Goal: Use online tool/utility

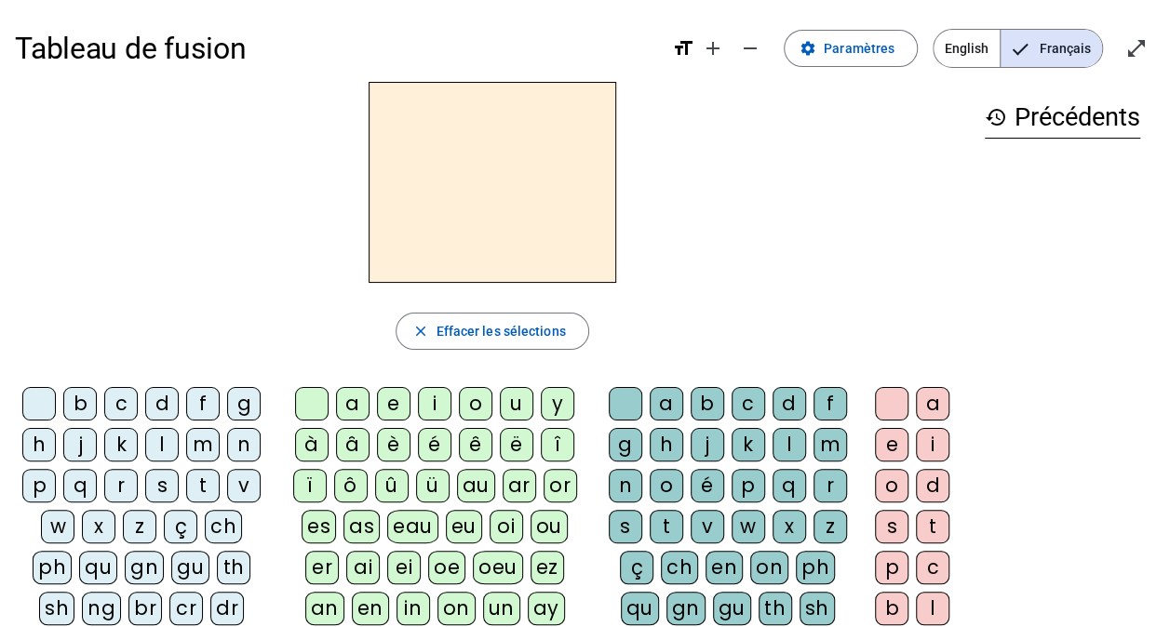
click at [202, 437] on div "m" at bounding box center [203, 445] width 34 height 34
click at [437, 607] on div "on" at bounding box center [456, 609] width 38 height 34
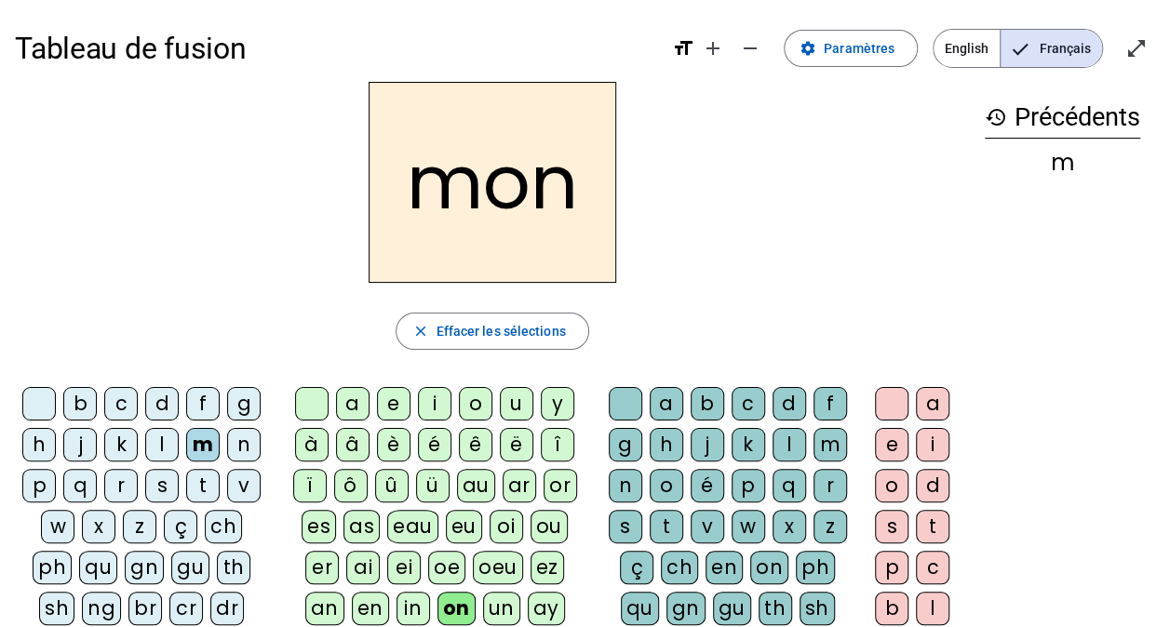
click at [93, 412] on div "b" at bounding box center [80, 404] width 34 height 34
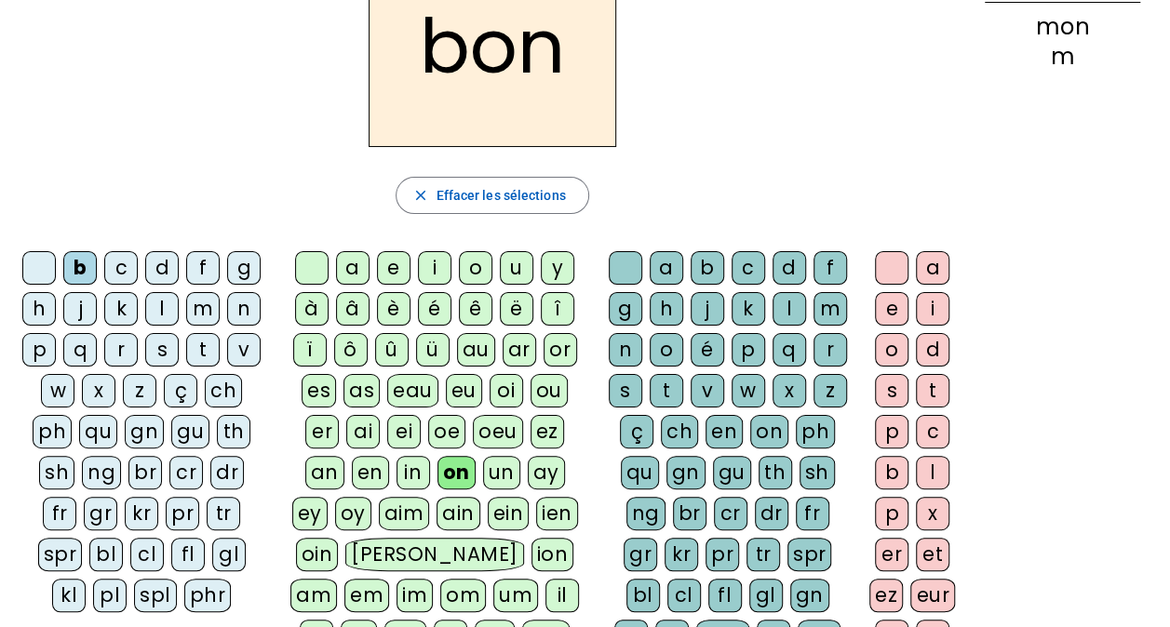
scroll to position [93, 0]
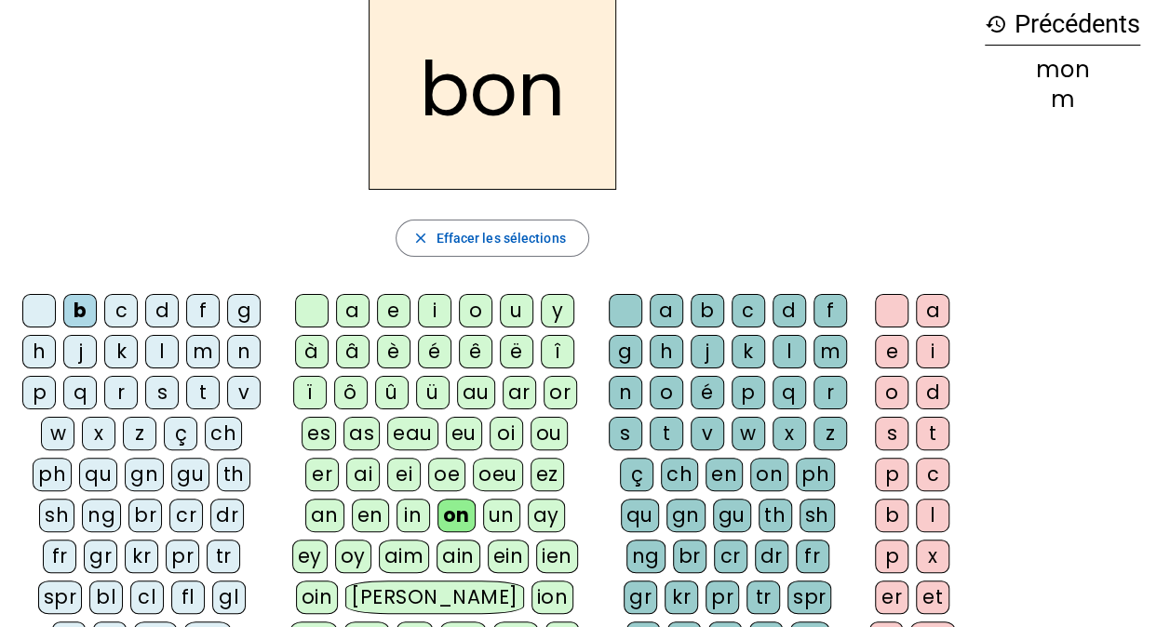
click at [225, 429] on div "ch" at bounding box center [223, 434] width 37 height 34
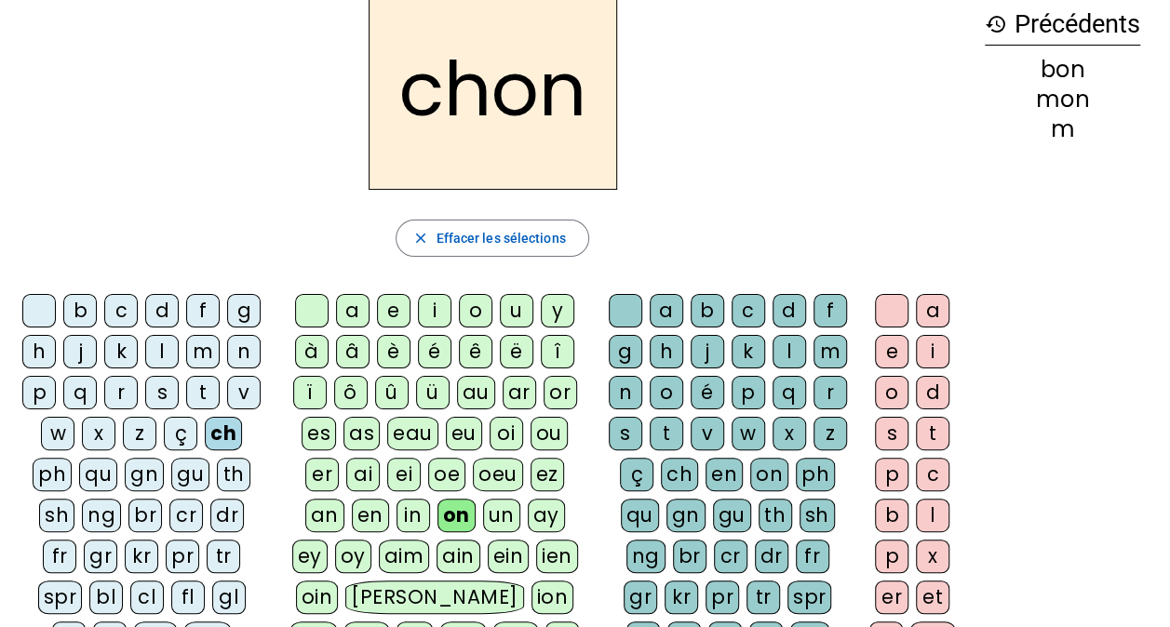
click at [530, 424] on div "ou" at bounding box center [548, 434] width 37 height 34
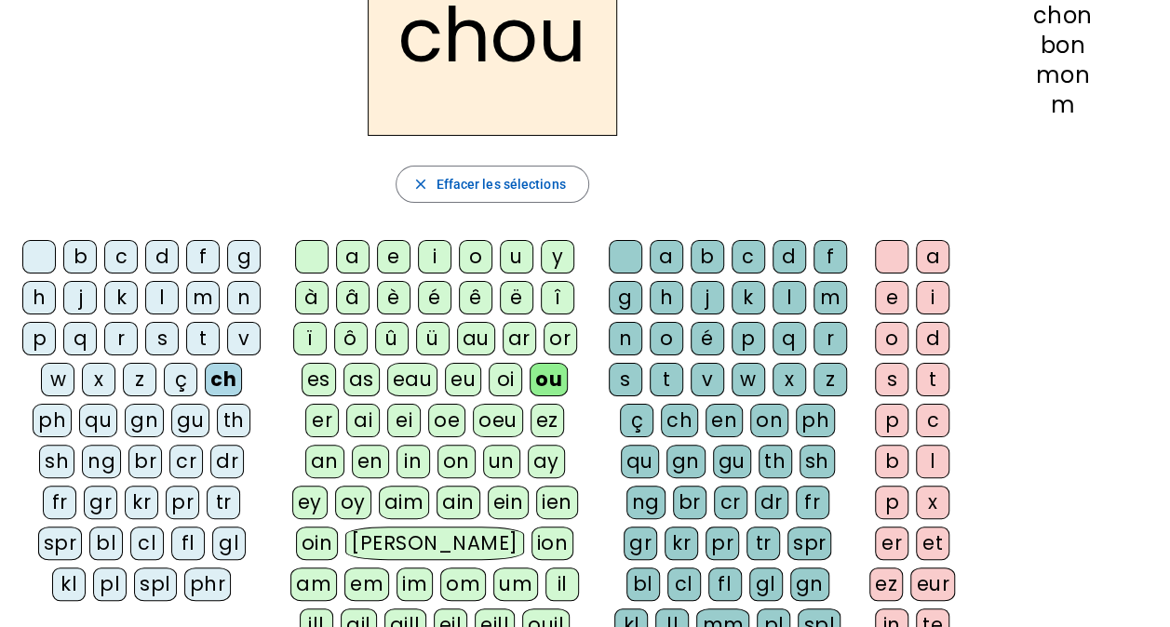
scroll to position [186, 0]
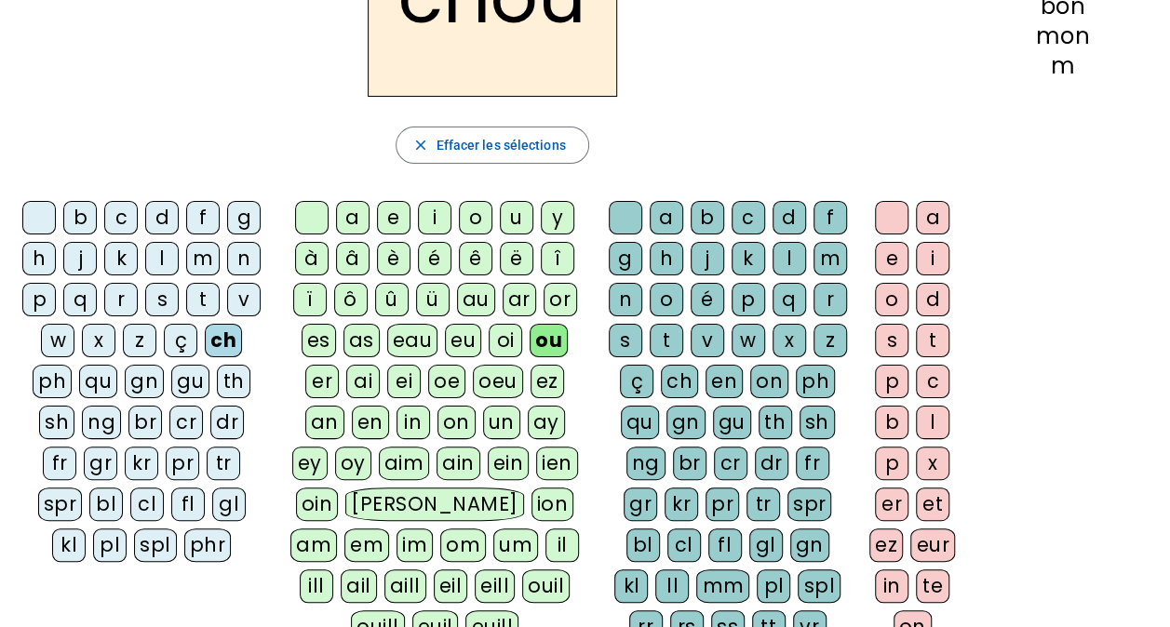
click at [342, 204] on div "a" at bounding box center [353, 218] width 34 height 34
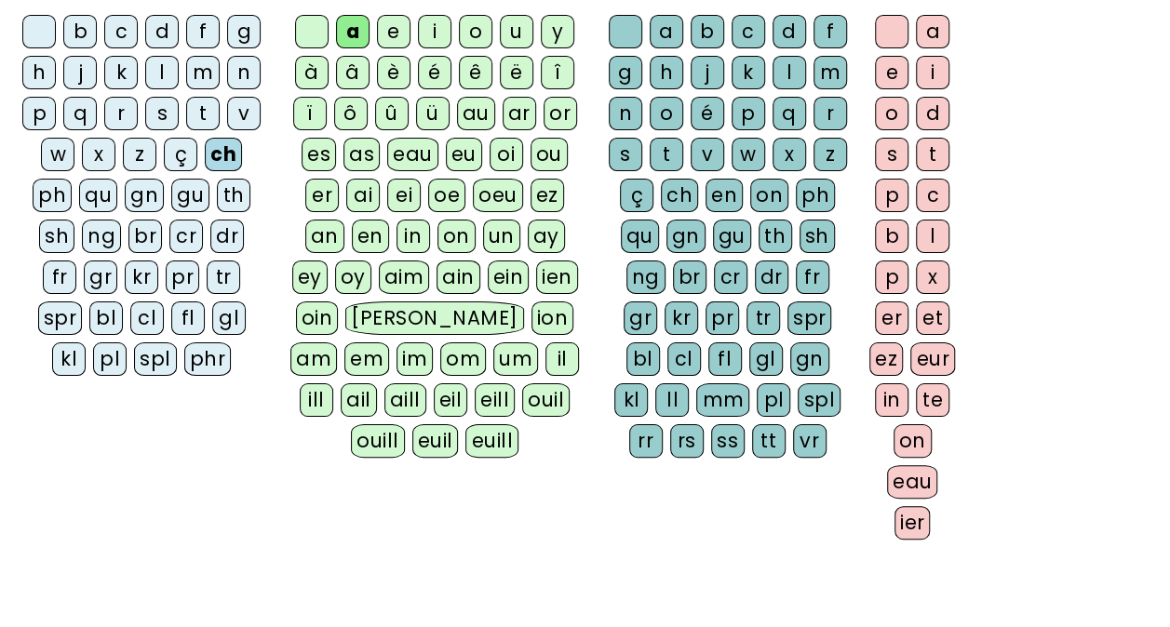
scroll to position [279, 0]
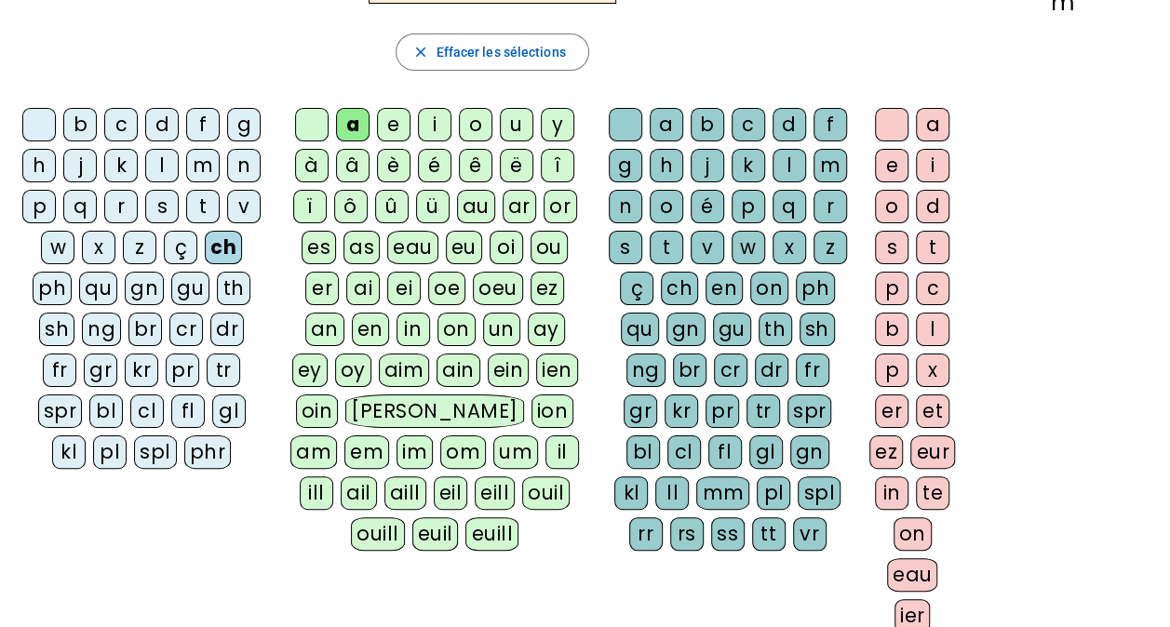
click at [346, 272] on div "ai" at bounding box center [363, 289] width 34 height 34
drag, startPoint x: 774, startPoint y: 516, endPoint x: 1096, endPoint y: 548, distance: 323.6
click at [1096, 548] on div "history Précédents cha chou chon bon mon m" at bounding box center [1062, 210] width 185 height 815
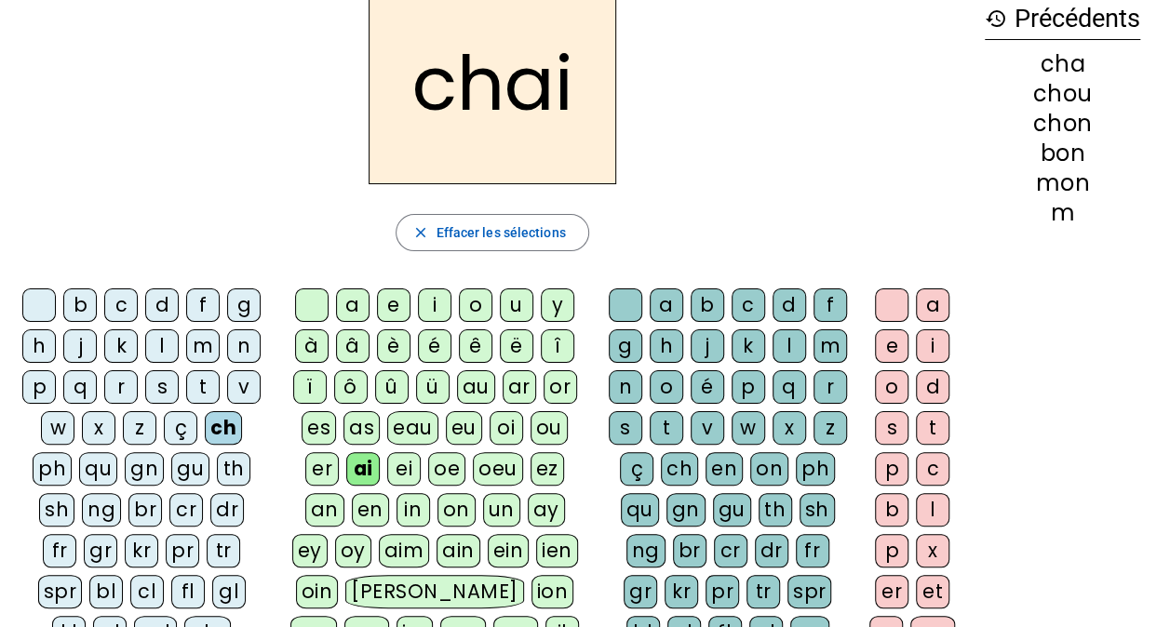
scroll to position [0, 0]
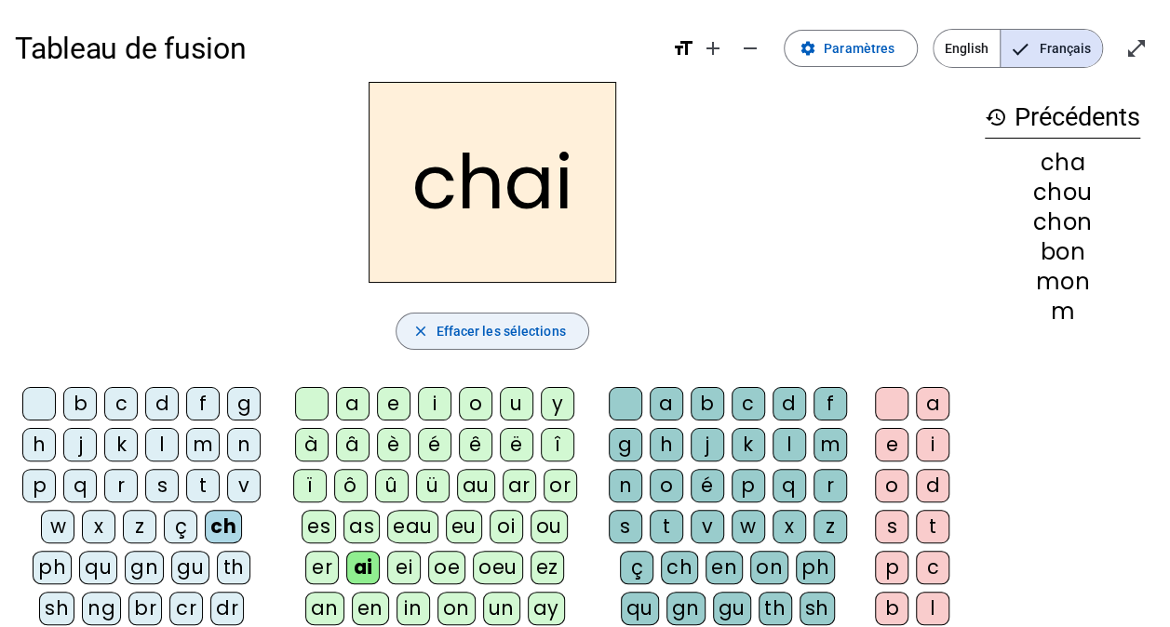
click at [480, 338] on span "Effacer les sélections" at bounding box center [500, 331] width 129 height 22
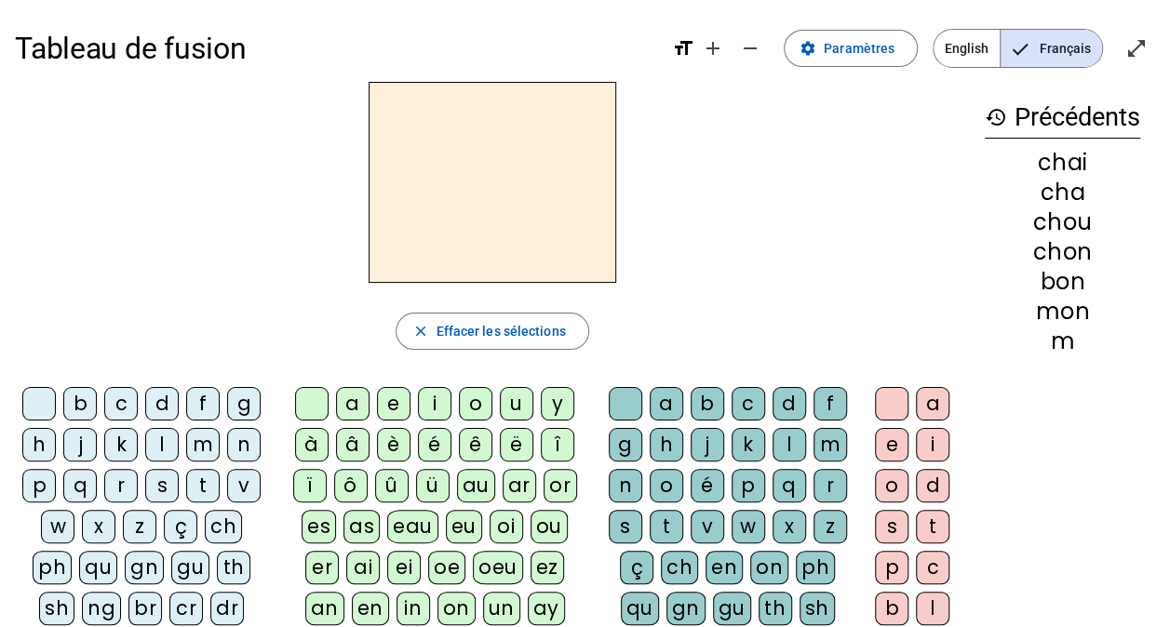
scroll to position [93, 0]
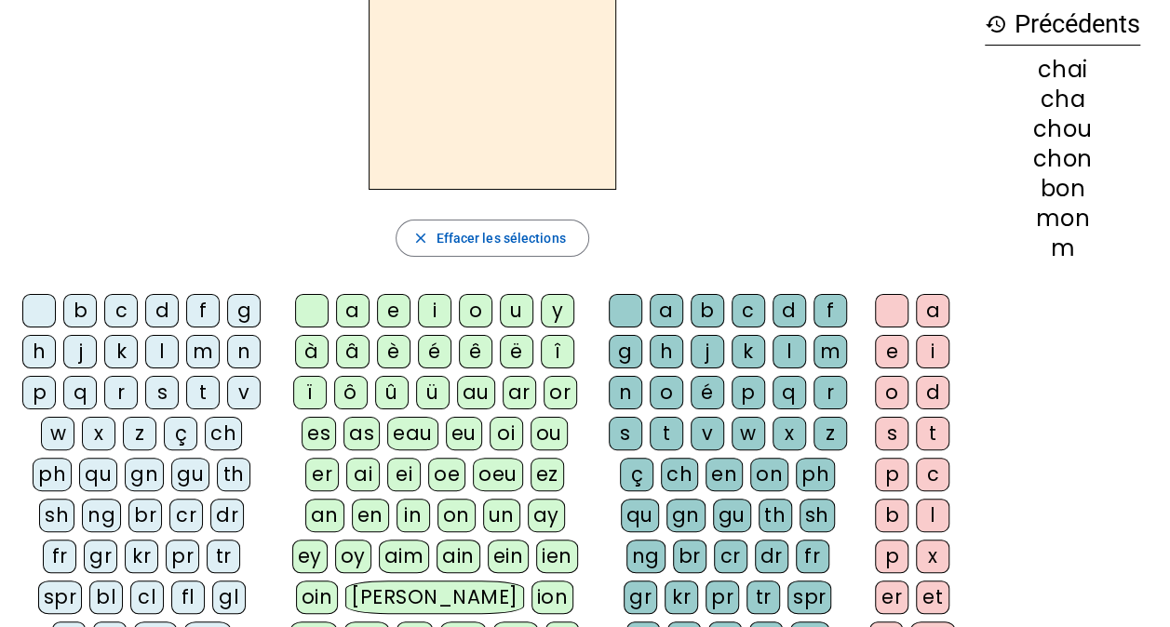
click at [227, 428] on div "ch" at bounding box center [223, 434] width 37 height 34
click at [360, 308] on div "a" at bounding box center [353, 311] width 34 height 34
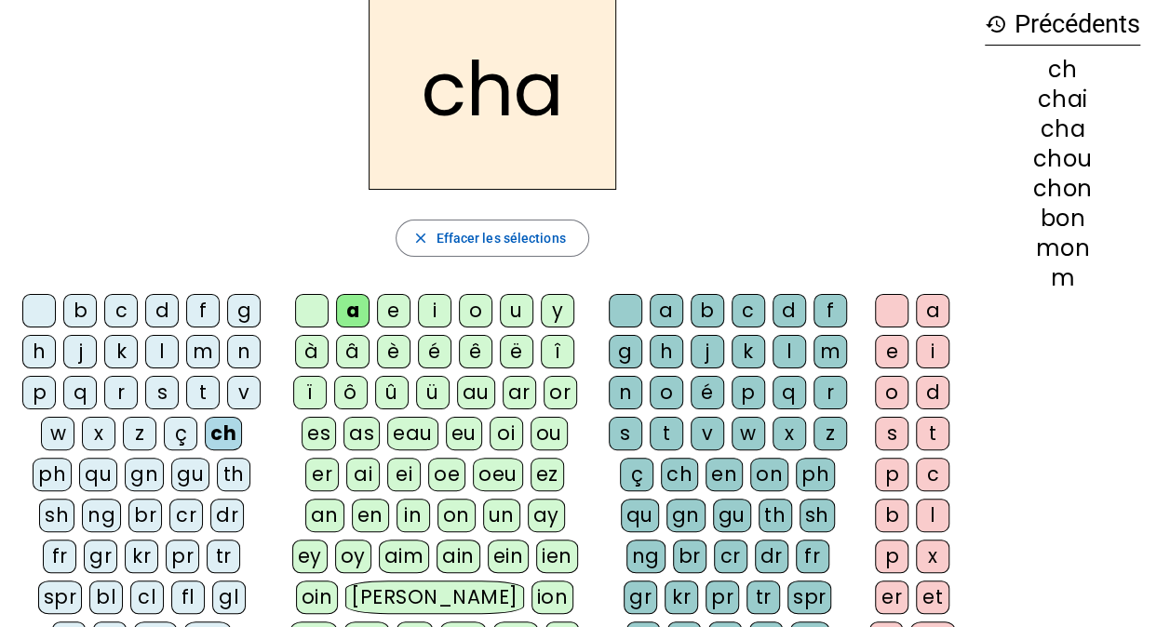
click at [670, 428] on div "t" at bounding box center [667, 434] width 34 height 34
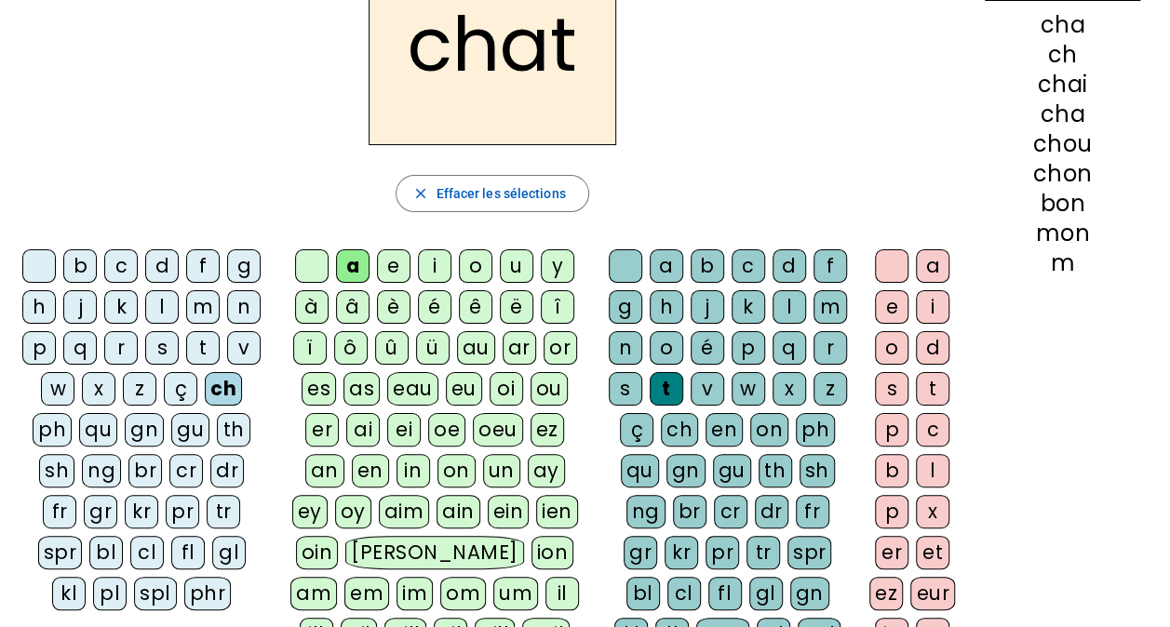
scroll to position [0, 0]
